Goal: Task Accomplishment & Management: Use online tool/utility

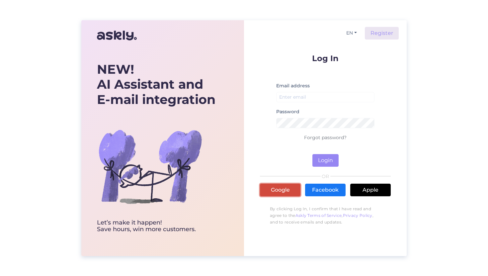
click at [275, 185] on link "Google" at bounding box center [280, 190] width 41 height 13
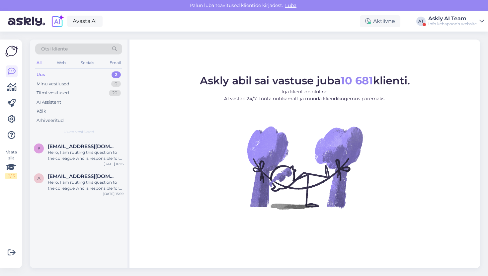
click at [454, 17] on div "Askly AI Team" at bounding box center [453, 18] width 49 height 5
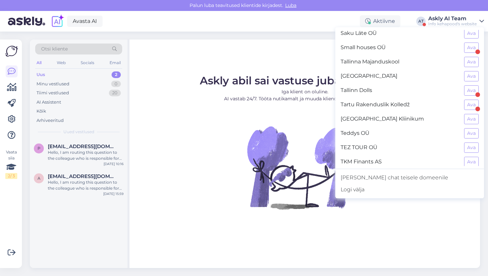
scroll to position [616, 0]
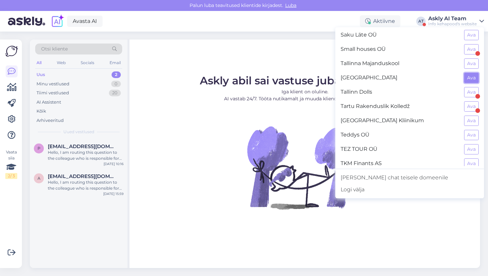
click at [466, 76] on button "Ava" at bounding box center [471, 78] width 15 height 10
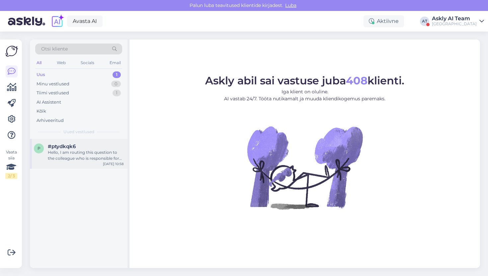
click at [54, 163] on div "p #ptydkqk6 Hello, I am routing this question to the colleague who is responsib…" at bounding box center [79, 154] width 98 height 30
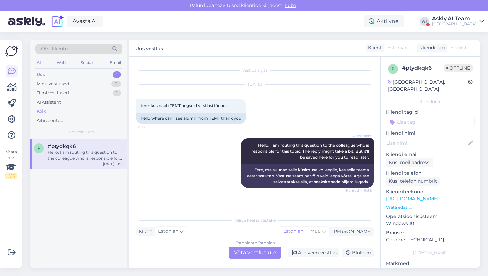
click at [82, 113] on div "Kõik" at bounding box center [78, 111] width 87 height 9
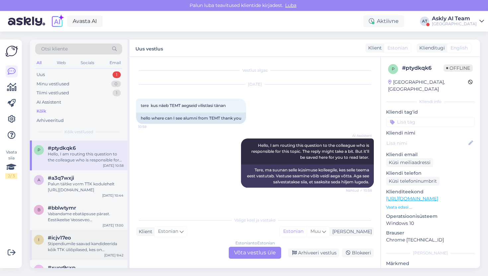
scroll to position [29, 0]
click at [93, 221] on div "Vabandame ebatäpsuse pärast. Eestikeelse Veoseveo veokorraldusjuhi ametipädevus…" at bounding box center [86, 216] width 76 height 12
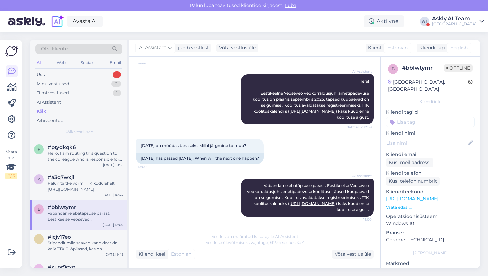
scroll to position [100, 0]
click at [80, 240] on div "Stipendiumile saavad kandideerida kõik TTK üliõpilased, kes on stipendiumikonku…" at bounding box center [86, 246] width 76 height 12
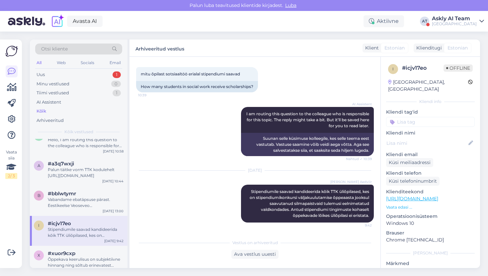
scroll to position [0, 0]
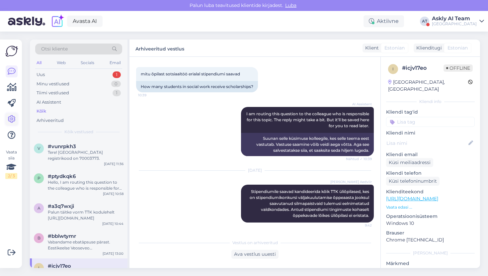
click at [9, 119] on icon at bounding box center [12, 119] width 8 height 8
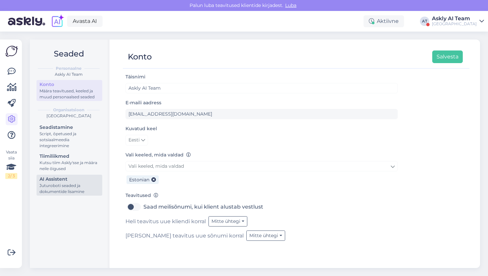
click at [76, 181] on div "AI Assistent" at bounding box center [70, 179] width 60 height 7
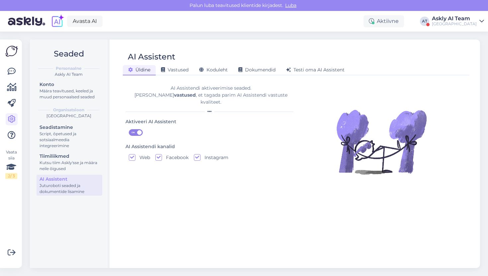
click at [180, 76] on div "AI Assistent Üldine Vastused Koduleht Dokumendid Testi oma AI Assistent AI Assi…" at bounding box center [296, 154] width 368 height 229
click at [180, 71] on span "Vastused" at bounding box center [175, 70] width 28 height 6
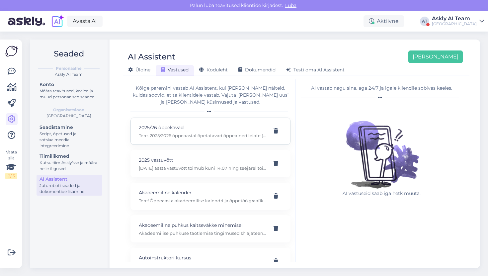
click at [203, 126] on p "2025/26 õppekavad" at bounding box center [203, 127] width 128 height 7
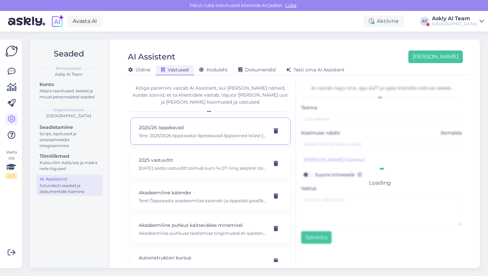
type input "2025/26 õppekavad"
type input "Kuidas ma leian need õppeained, mida 2025/26 õppeaastal õpetatakse?"
type textarea "Tere. 2025/2026 õppeaastal õpetatavad õppeained leiate Tahvlis õppekavasid vaad…"
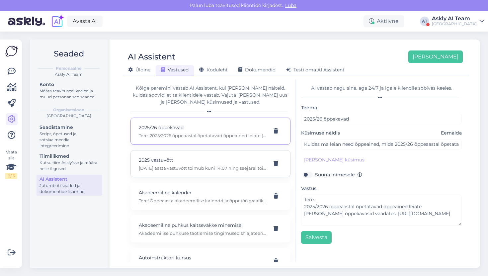
click at [182, 169] on p "2025 aasta vastuvõtt toimub kuni 14.07 ning seejärel toimub vastuvõetavate esma…" at bounding box center [203, 168] width 128 height 6
type input "2025 vastuvõtt"
type input "Mis kuupäevani toimub vastuvõtt?"
type textarea "2025 aasta vastuvõtt toimub kuni 14.07 ning seejärel toimub vastuvõetavate esma…"
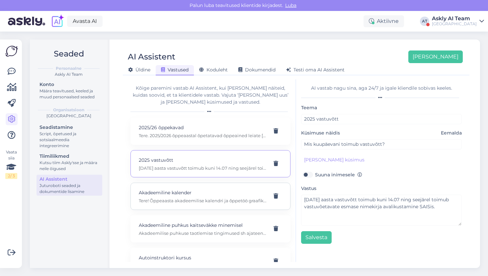
click at [182, 194] on p "Akadeemiline kalender" at bounding box center [203, 192] width 128 height 7
type input "Akadeemiline kalender"
type input "Akadeemiline kalender 2024/2025"
type textarea "Tere! Õppeaasta akadeemilise kalendri ja õppetöö graafikud leiate siit: https:/…"
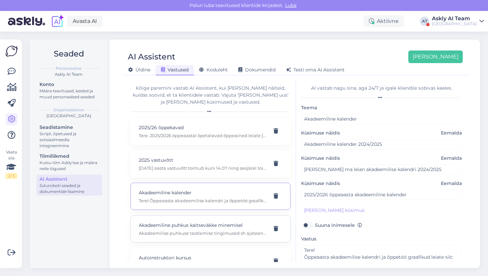
click at [195, 231] on p "Akadeemilise puhkuse taotlemise tingimused sh ajateenistuse läbimine, vaata pal…" at bounding box center [203, 233] width 128 height 6
type input "Akadeemiline puhkus kaitseväkke minemisel"
type input "tahaksin teada, kas teil on pärast vastuvõtmist 1 aasta akadeemilist puhkust, k…"
type textarea "Akadeemilise puhkuse taotlemise tingimused sh ajateenistuse läbimine, vaata pal…"
type input "Akadeemiline puhkus kaitseväkke minekuks"
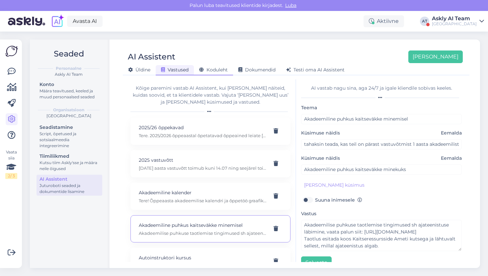
click at [208, 66] on div "Koduleht" at bounding box center [213, 70] width 39 height 10
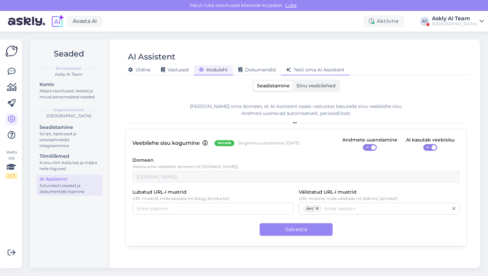
click at [292, 67] on span "Testi oma AI Assistent" at bounding box center [315, 70] width 58 height 6
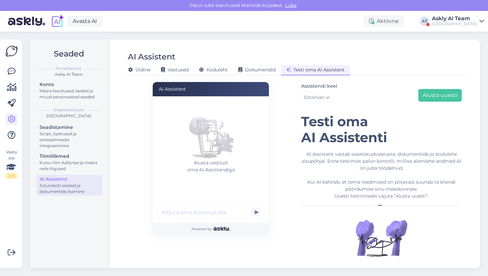
scroll to position [8, 0]
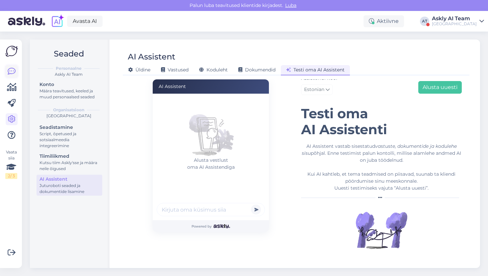
click at [9, 66] on link at bounding box center [12, 71] width 12 height 12
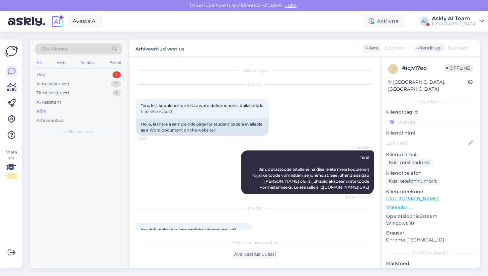
scroll to position [272, 0]
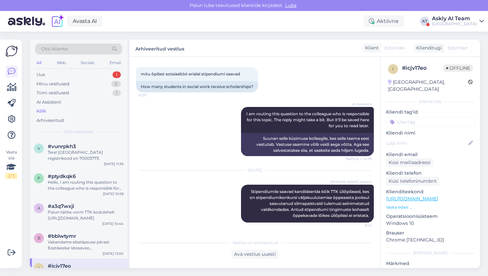
click at [88, 50] on div "Otsi kliente" at bounding box center [78, 49] width 87 height 11
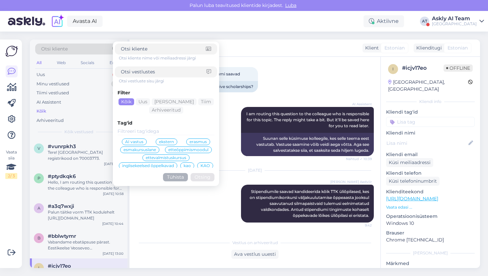
click at [147, 51] on input at bounding box center [163, 49] width 85 height 7
type input "Hoonete ehituse eriala kohta leiate detailsema info meie kodulehelt õppekavade …"
click at [164, 51] on input at bounding box center [163, 49] width 85 height 7
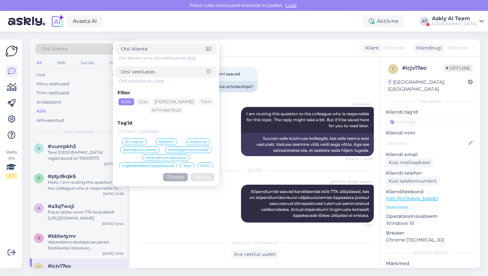
paste input "vd5d3d2p"
type input "vd5d3d2p"
click at [203, 177] on button "Otsing" at bounding box center [203, 177] width 24 height 8
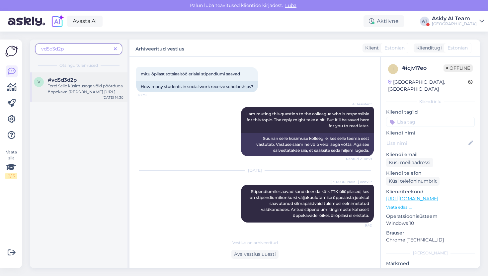
click at [85, 93] on div "Tere! Selle küsimusega võid pöörduda õppekava juhi poole https://www.tktk.ee/ko…" at bounding box center [86, 89] width 76 height 12
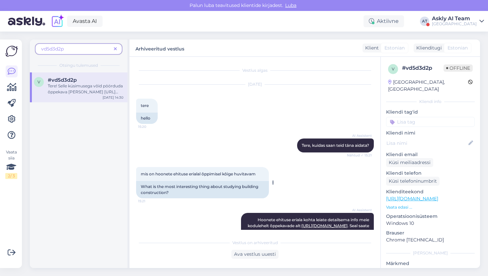
click at [171, 172] on span "mis on hoonete ehituse erialal õppimisel kõige huvitavam" at bounding box center [198, 173] width 115 height 5
copy div "mis on hoonete ehituse erialal õppimisel kõige huvitavam 15:21"
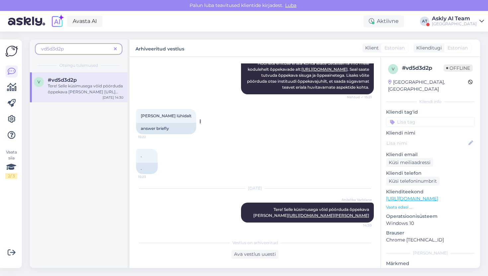
scroll to position [162, 0]
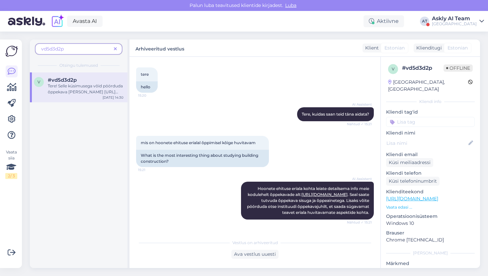
click at [155, 199] on div "AI Assistent Hoonete ehituse eriala kohta leiate detailsema info meie kodulehel…" at bounding box center [255, 200] width 238 height 52
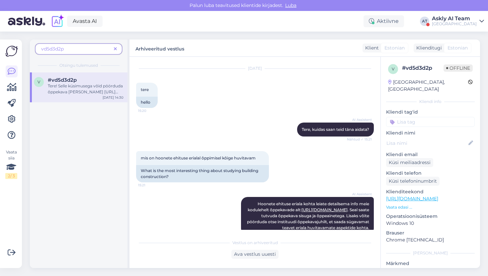
scroll to position [0, 0]
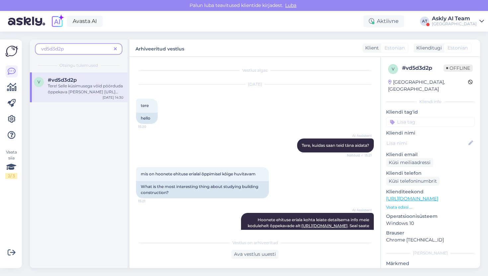
click at [116, 47] on icon at bounding box center [115, 49] width 3 height 5
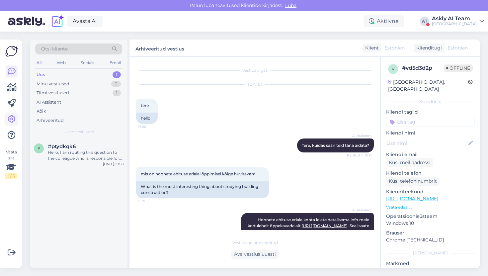
click at [12, 115] on icon at bounding box center [12, 119] width 8 height 8
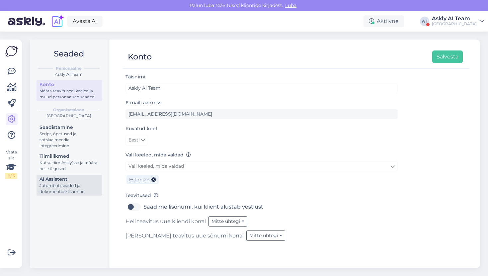
click at [61, 185] on div "Juturoboti seaded ja dokumentide lisamine" at bounding box center [70, 189] width 60 height 12
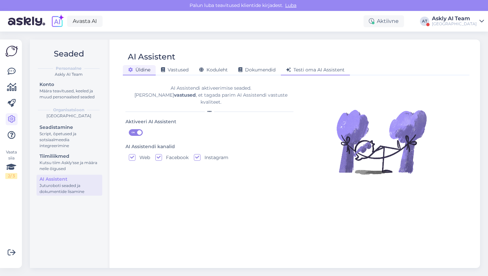
click at [308, 71] on span "Testi oma AI Assistent" at bounding box center [315, 70] width 58 height 6
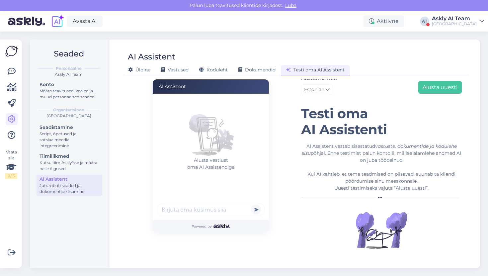
click at [197, 215] on input "text" at bounding box center [211, 209] width 108 height 13
paste input "mis on hoonete ehituse erialal õppimisel kõige huvitavam"
type input "mis on hoonete ehituse erialal õppimisel kõige huvitavam"
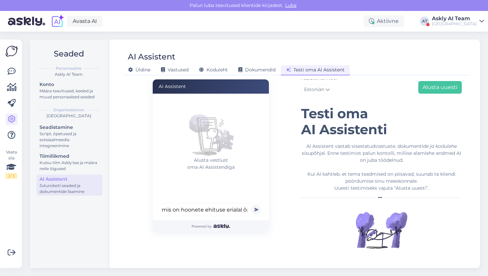
click at [258, 210] on button "submit" at bounding box center [256, 210] width 10 height 10
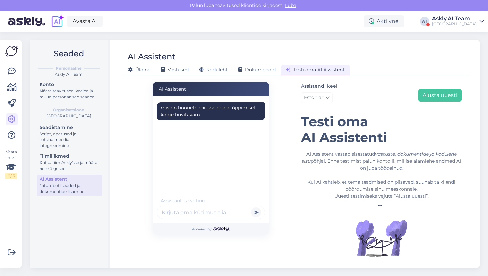
scroll to position [8, 0]
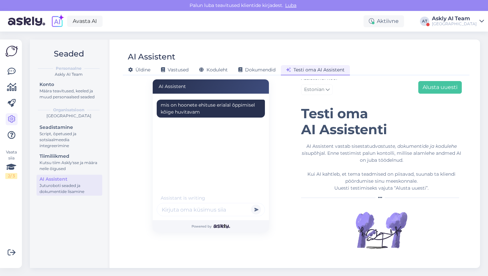
click at [224, 211] on input "text" at bounding box center [211, 209] width 108 height 13
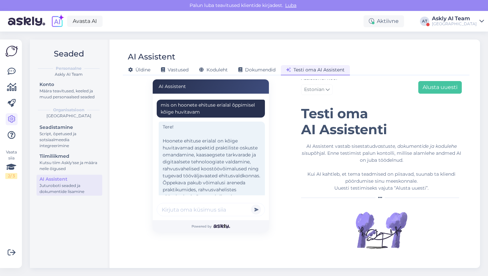
scroll to position [29, 0]
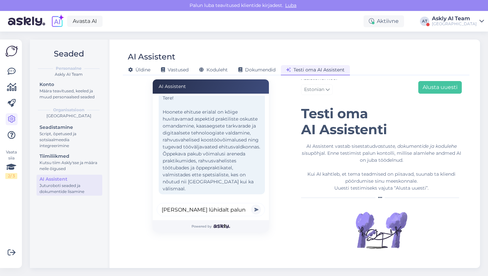
type input "vasta lühidalt palun"
click at [259, 211] on button "submit" at bounding box center [256, 210] width 10 height 10
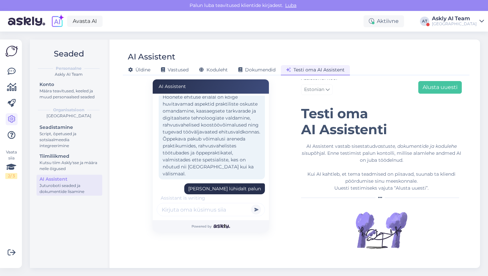
click at [241, 125] on div "Tere! Hoonete ehituse erialal on kõige huvitavamad aspektid praktiliste oskuste…" at bounding box center [212, 129] width 106 height 102
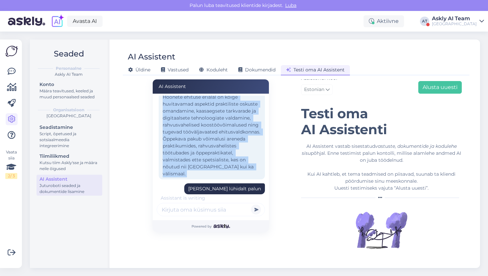
scroll to position [80, 0]
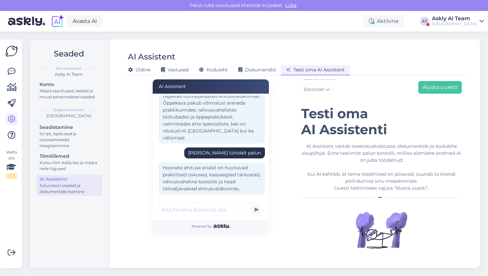
click at [218, 166] on div "Hoonete ehituse erialal on huvitavad praktilised oskused, kaasaegsed tarkvarad,…" at bounding box center [212, 178] width 106 height 32
